Goal: Task Accomplishment & Management: Use online tool/utility

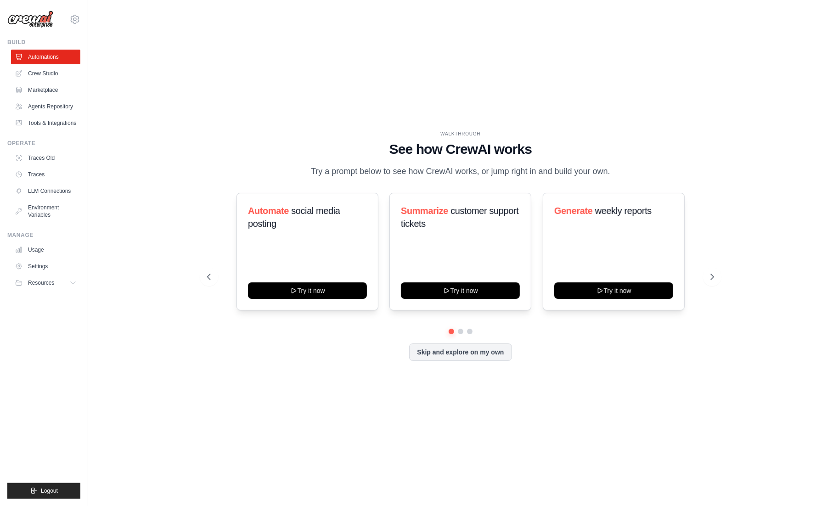
click at [442, 348] on div "Automate social media posting Try it now Summarize customer support tickets Try…" at bounding box center [460, 277] width 507 height 168
click at [438, 358] on button "Skip and explore on my own" at bounding box center [460, 351] width 102 height 17
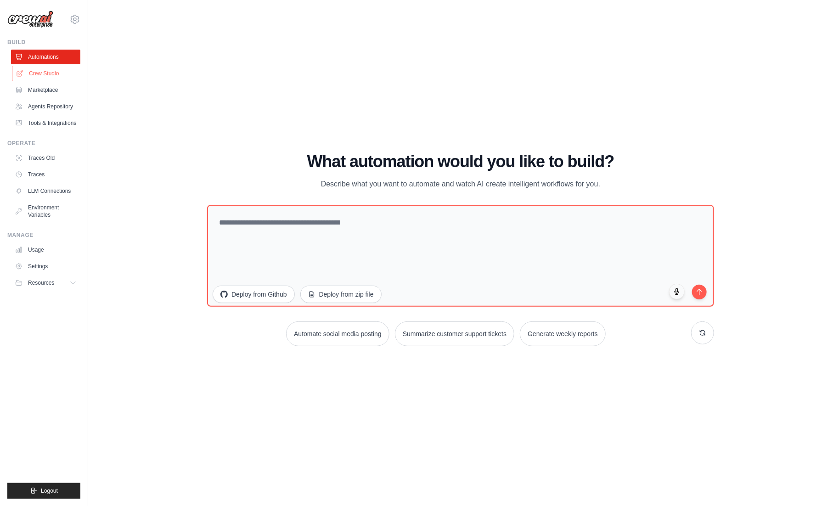
click at [49, 79] on link "Crew Studio" at bounding box center [46, 73] width 69 height 15
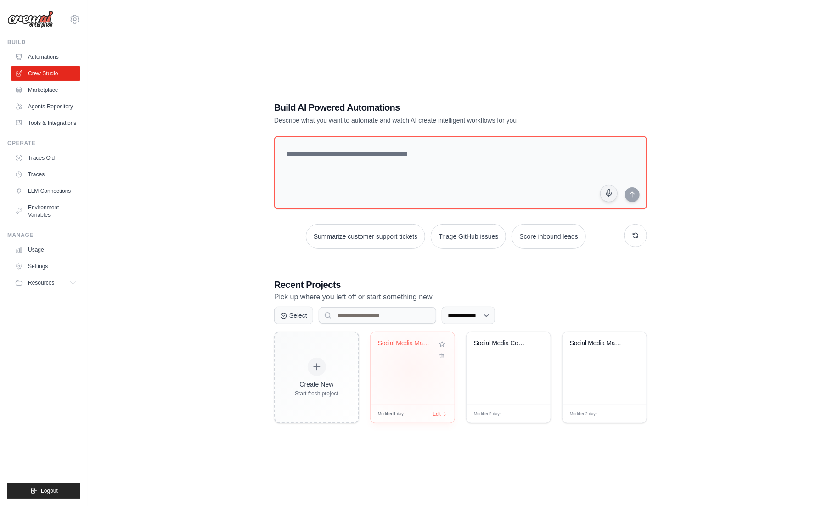
click at [411, 369] on div "Social Media Management Hub" at bounding box center [413, 368] width 84 height 73
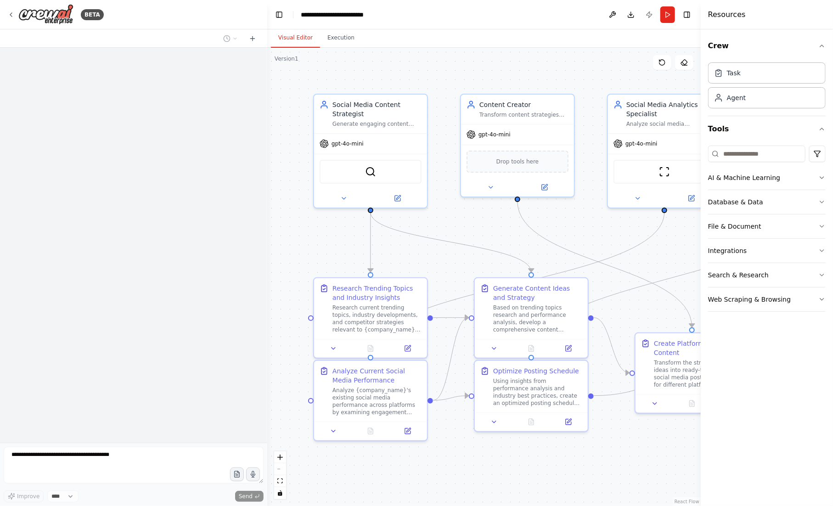
scroll to position [688, 0]
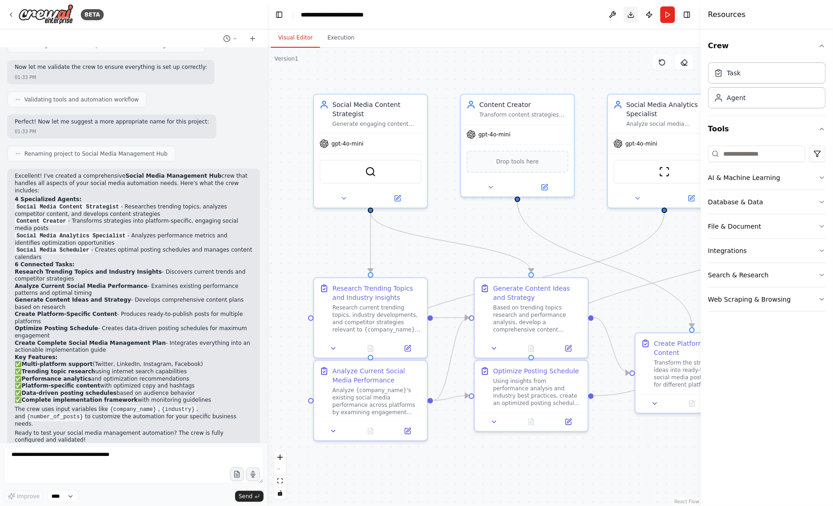
click at [633, 16] on button "Download" at bounding box center [631, 14] width 15 height 17
click at [483, 73] on div ".deletable-edge-delete-btn { width: 20px; height: 20px; border: 0px solid #ffff…" at bounding box center [484, 277] width 434 height 458
